Goal: Information Seeking & Learning: Learn about a topic

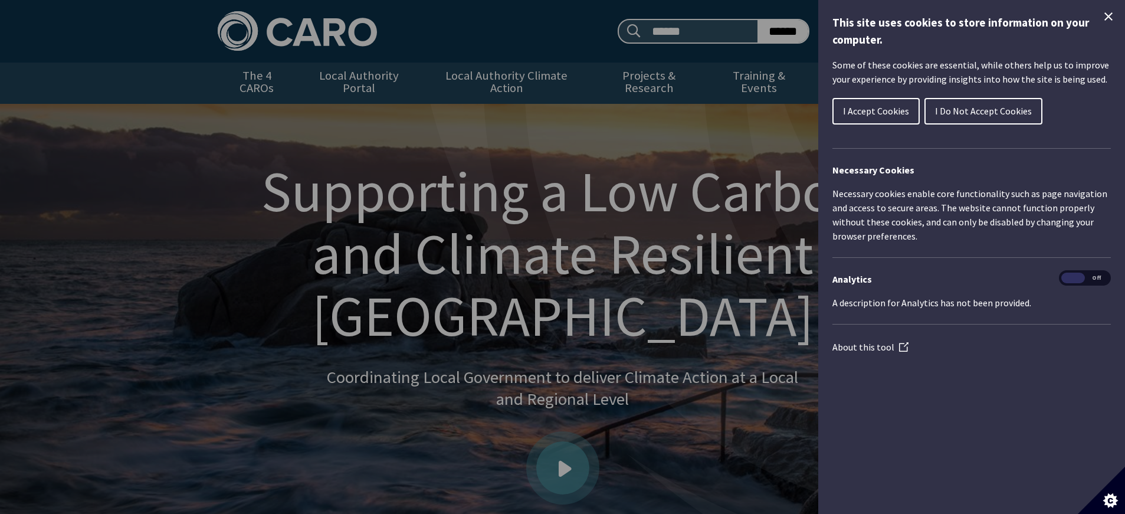
click at [1110, 15] on icon "Close Cookie Control" at bounding box center [1108, 16] width 8 height 8
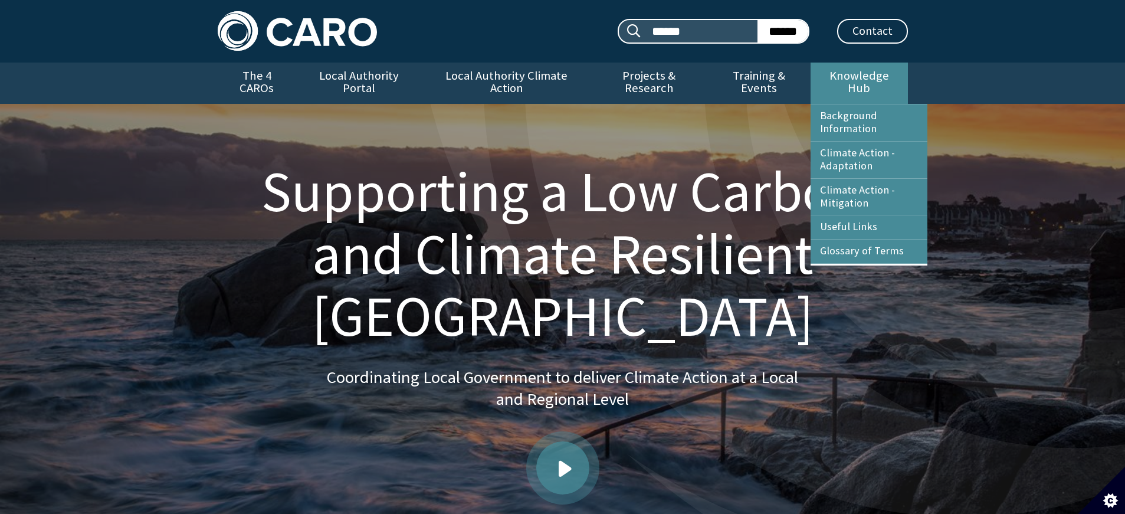
click at [839, 73] on link "Knowledge Hub" at bounding box center [858, 83] width 97 height 41
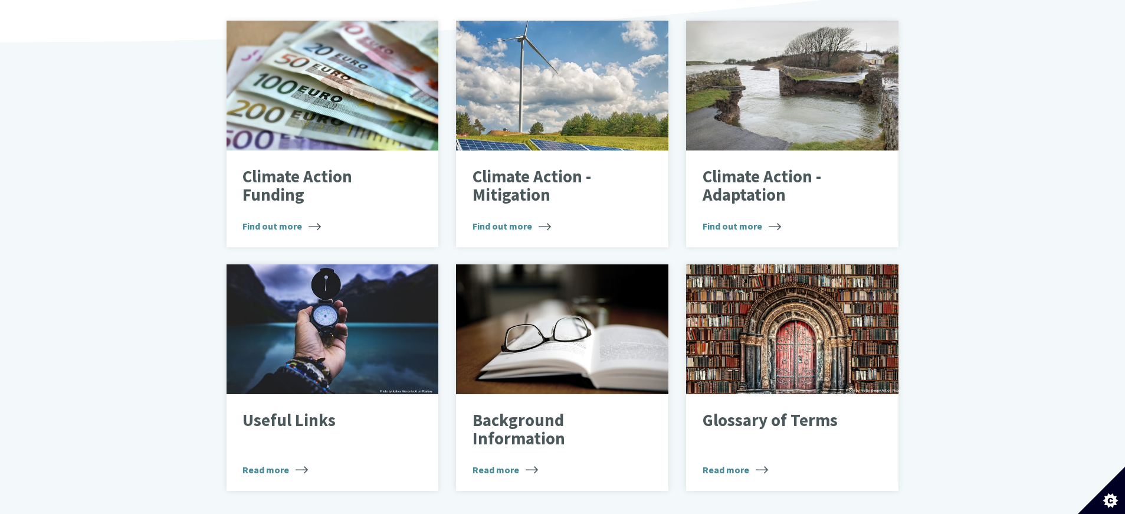
scroll to position [413, 0]
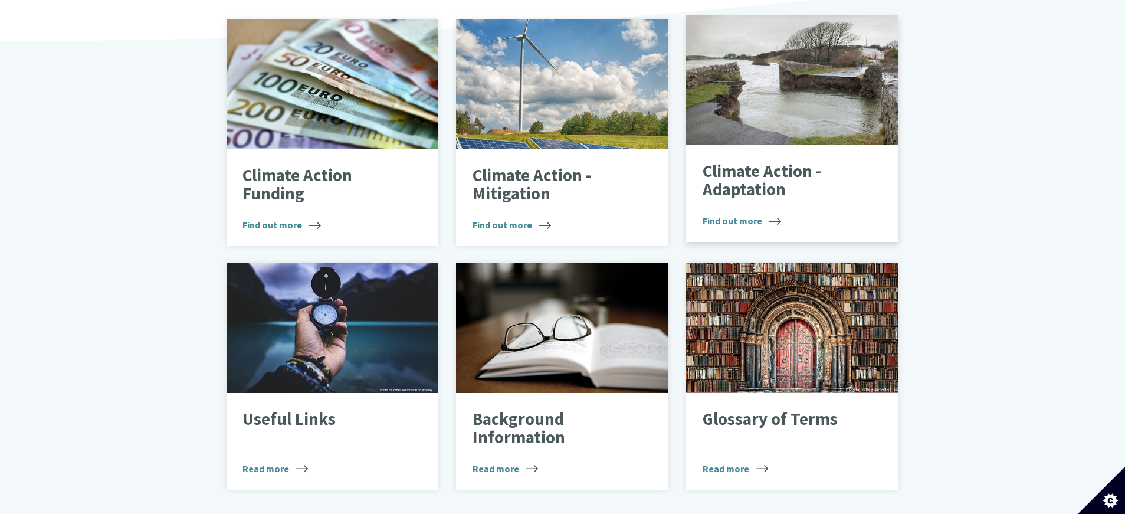
click at [749, 214] on span "Find out more" at bounding box center [742, 221] width 78 height 14
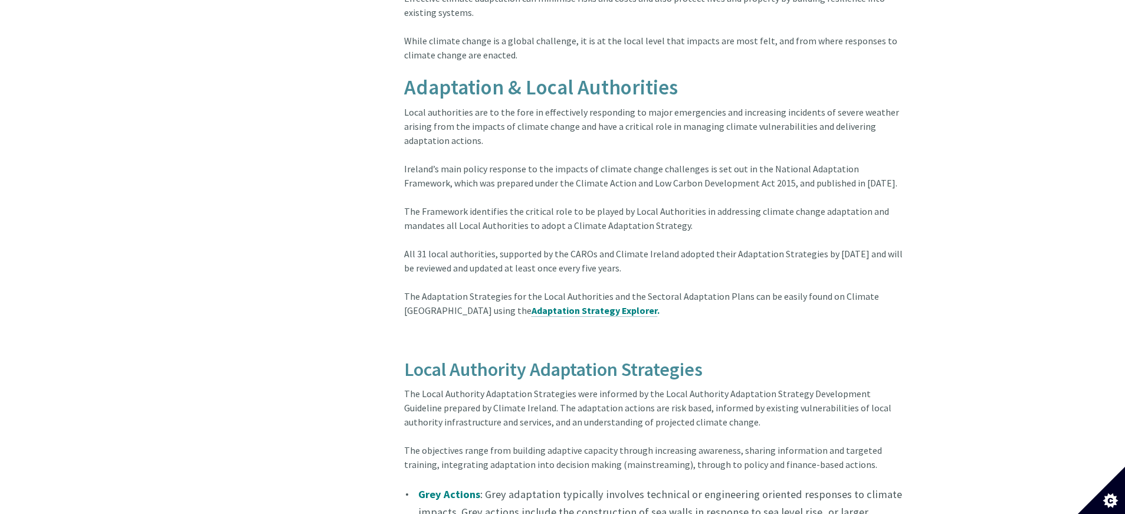
scroll to position [793, 0]
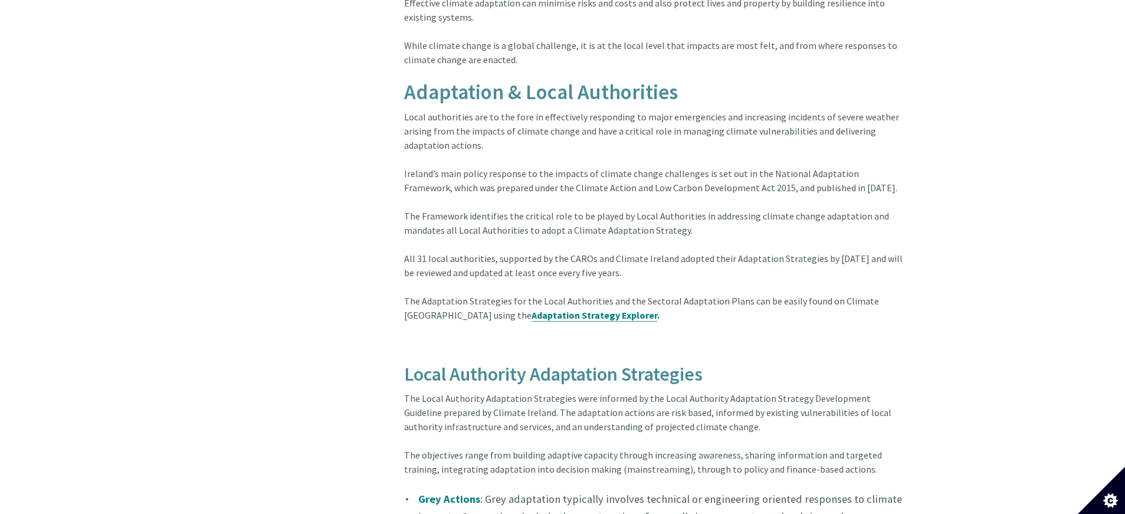
click at [531, 309] on span "Adaptation Strategy Explorer" at bounding box center [594, 315] width 126 height 12
